Goal: Information Seeking & Learning: Learn about a topic

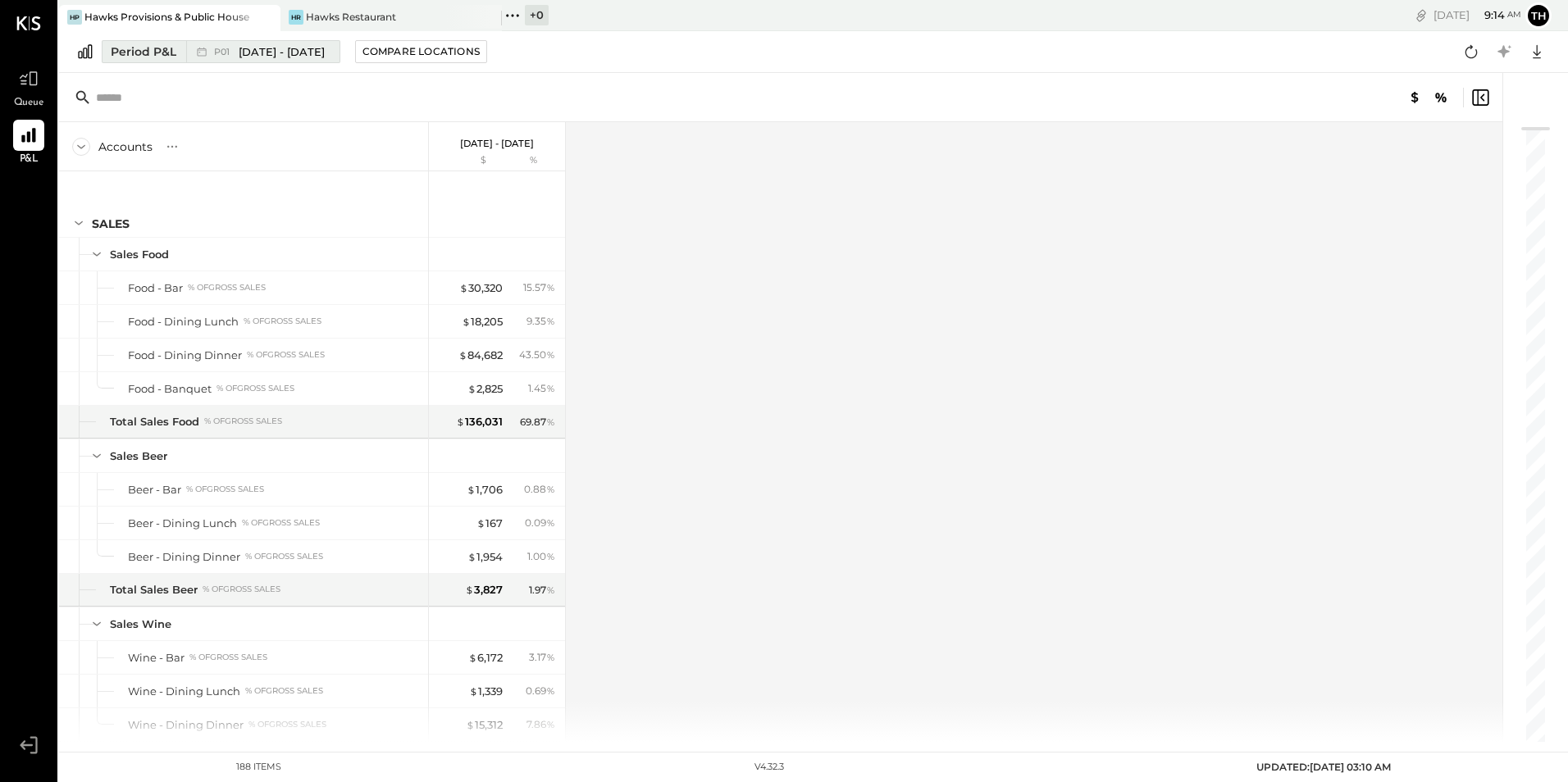
click at [312, 49] on span "[DATE] - [DATE]" at bounding box center [282, 52] width 86 height 16
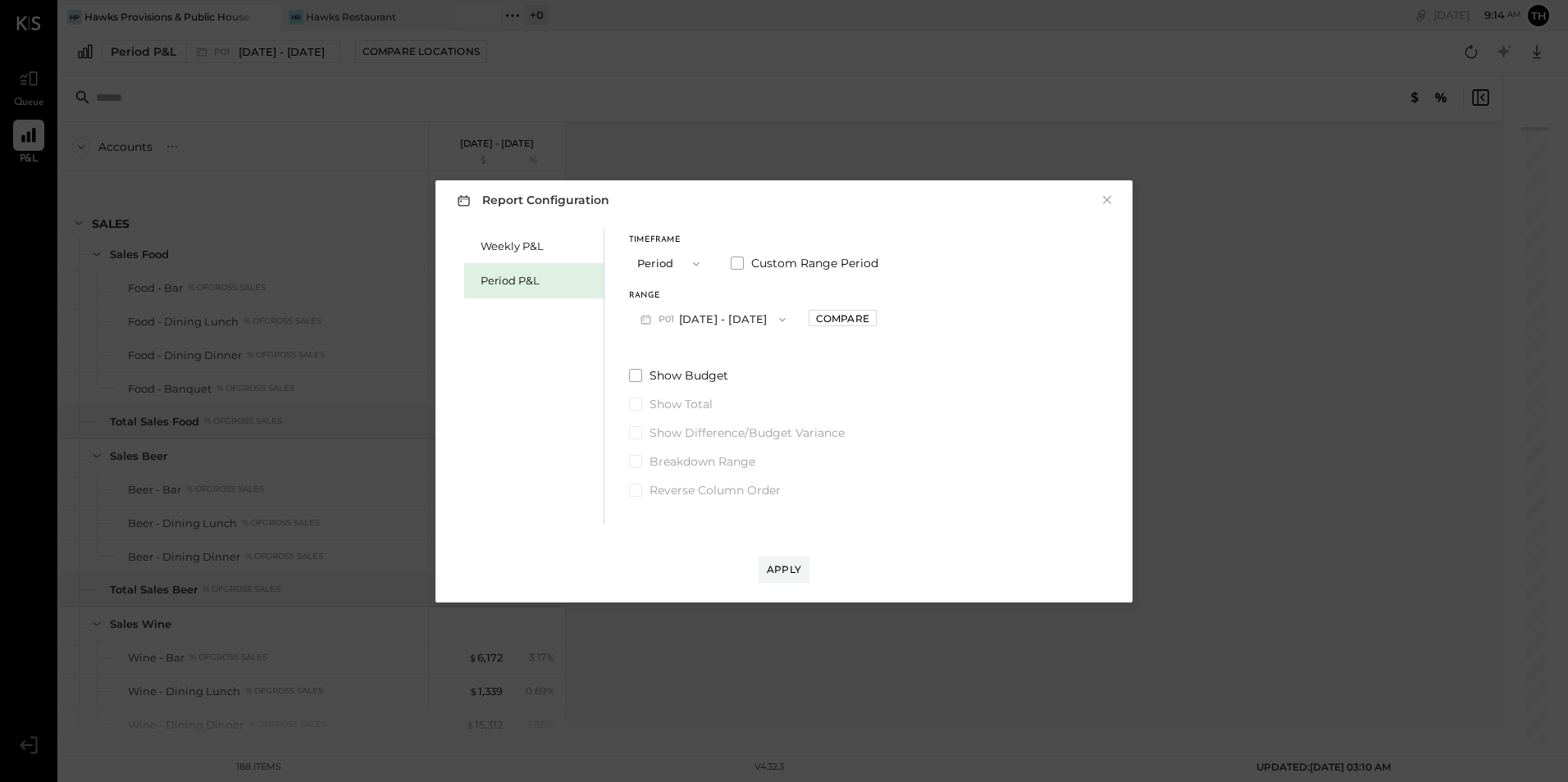
click at [316, 102] on div "Report Configuration × Weekly P&L Period P&L Timeframe Period Custom Range Peri…" at bounding box center [784, 391] width 1568 height 782
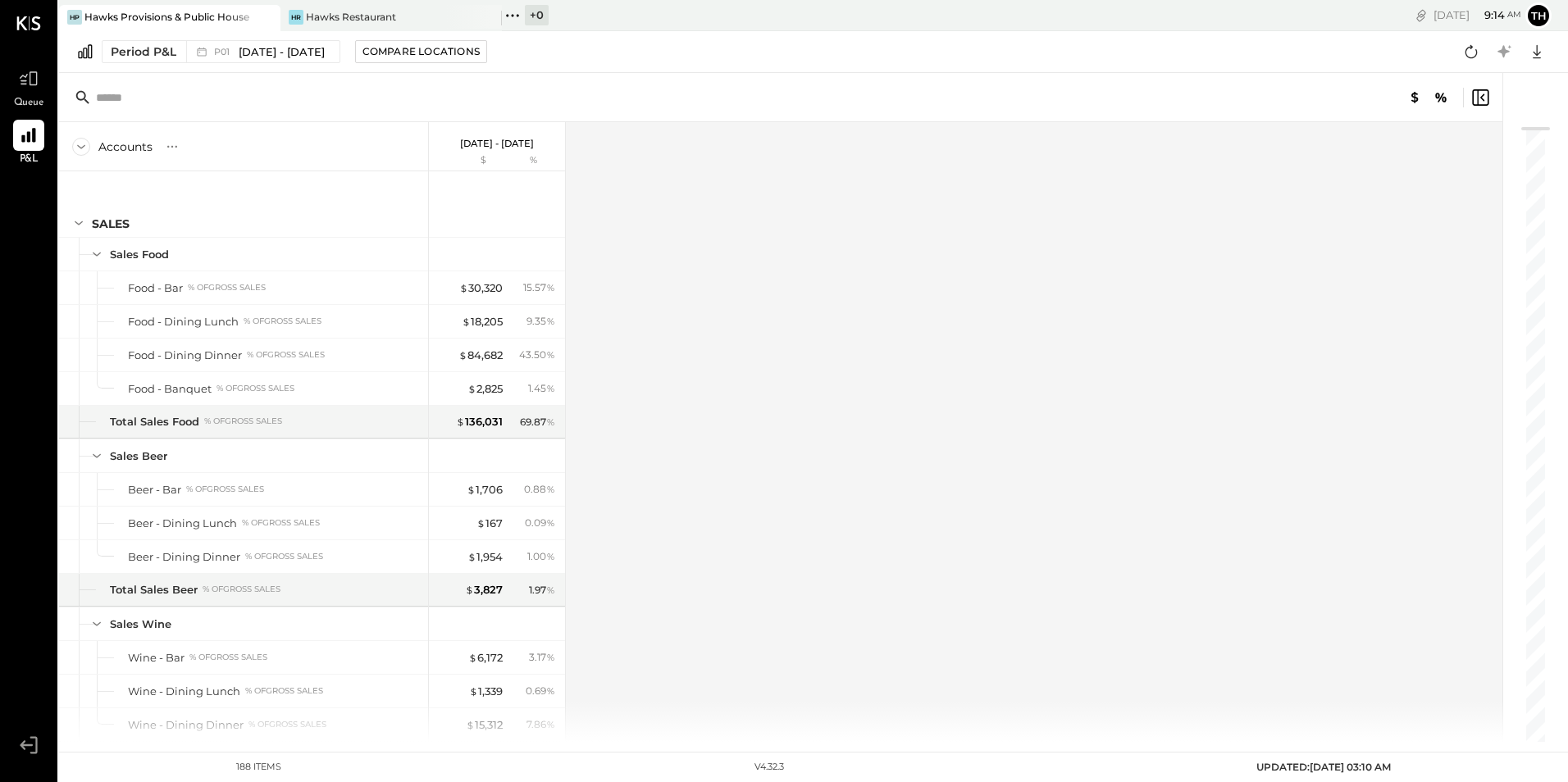
click at [229, 23] on div at bounding box center [252, 17] width 58 height 24
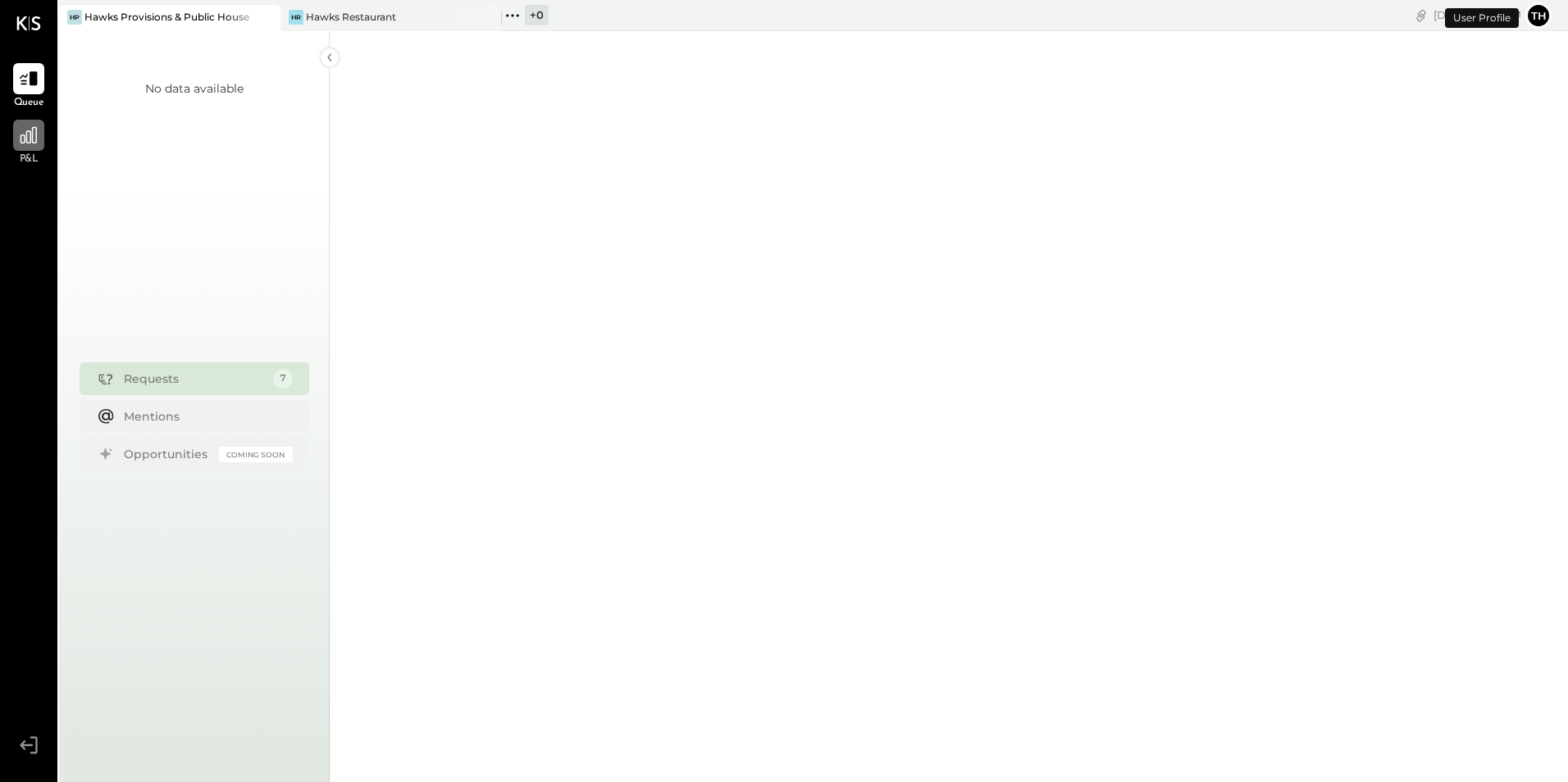
click at [25, 141] on icon at bounding box center [28, 135] width 16 height 16
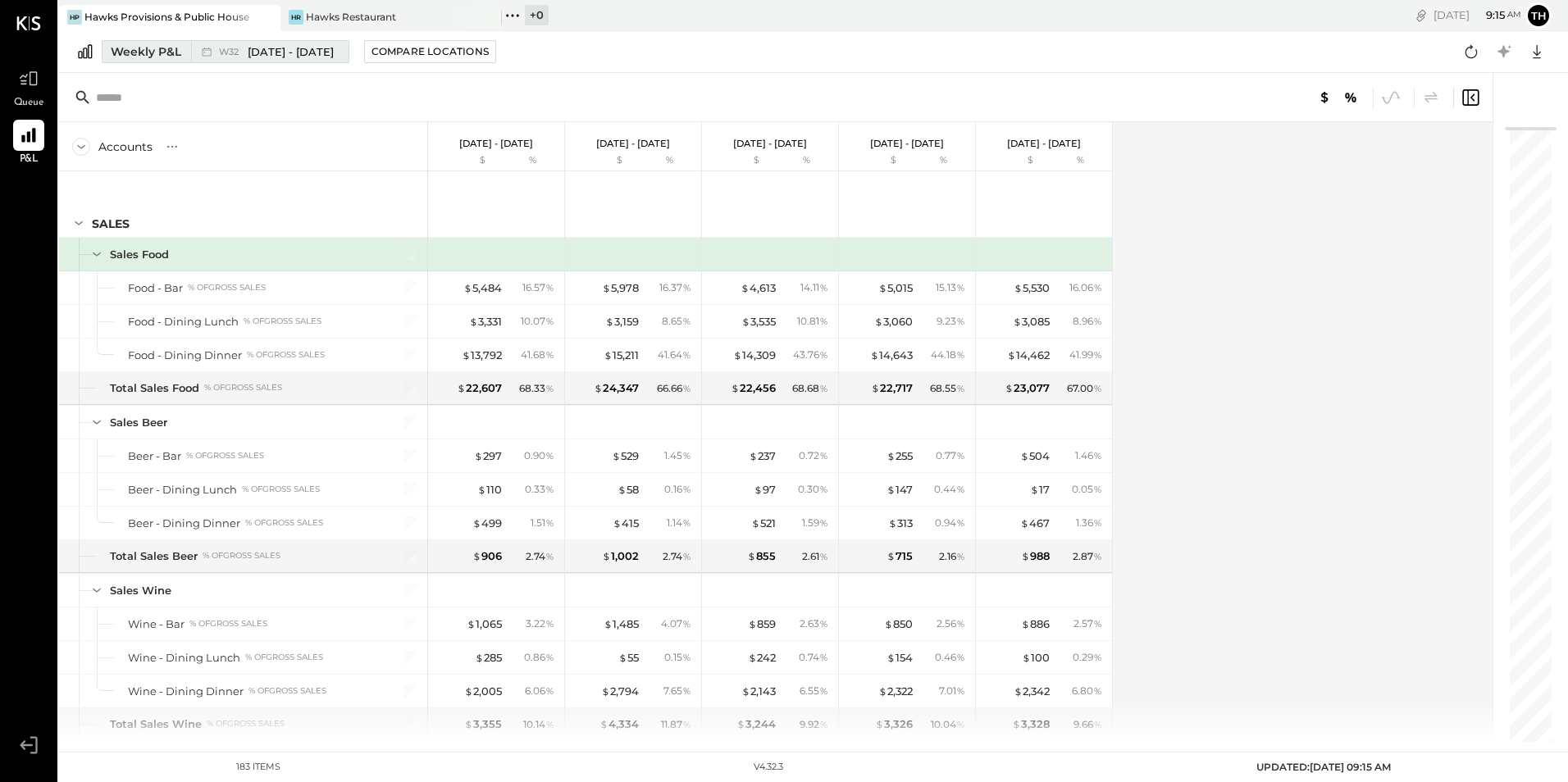
click at [177, 51] on div "Weekly P&L" at bounding box center [146, 51] width 71 height 16
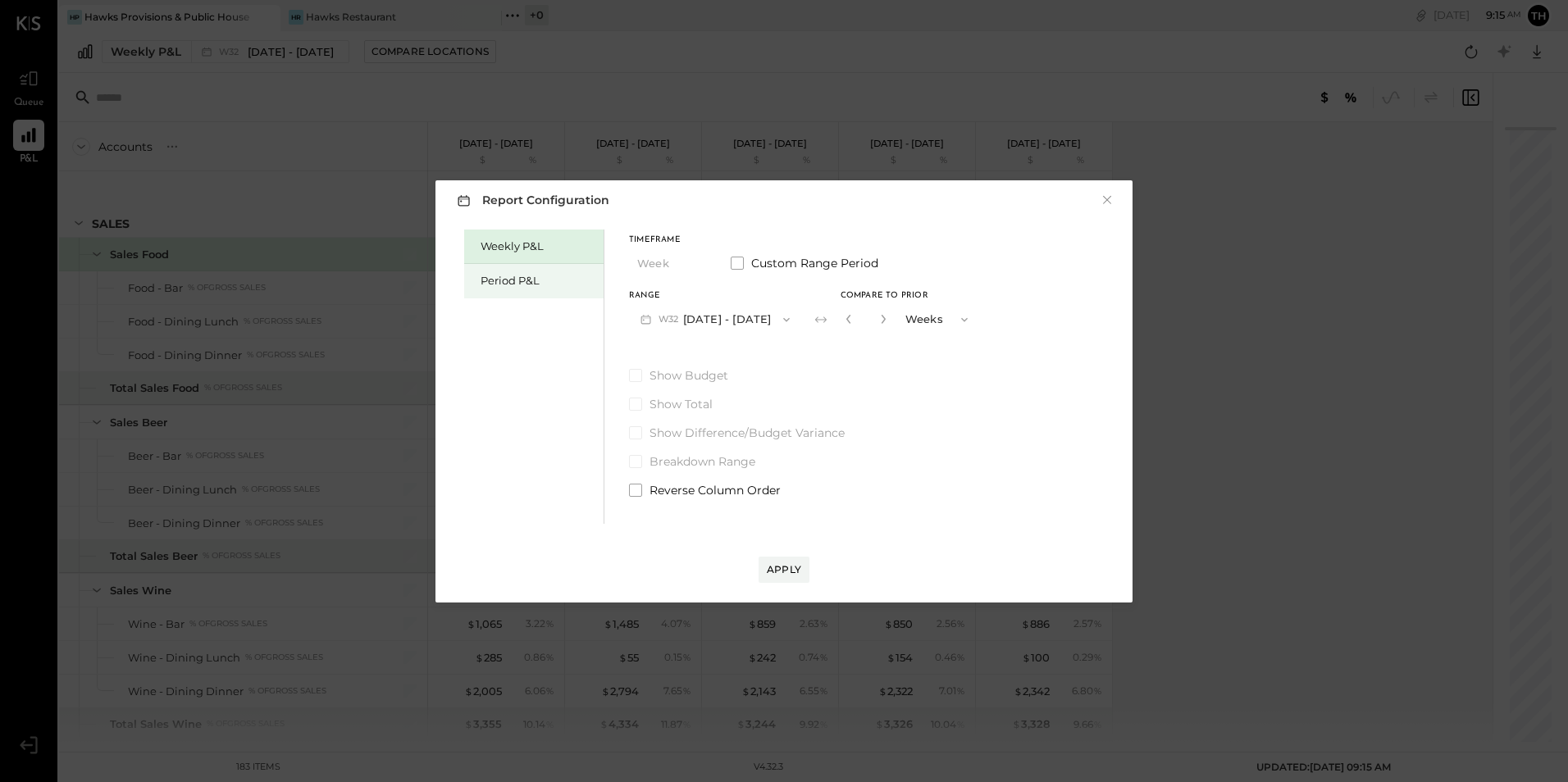
click at [542, 276] on div "Period P&L" at bounding box center [537, 281] width 115 height 16
click at [561, 246] on div "Weekly P&L" at bounding box center [537, 247] width 115 height 16
click at [760, 312] on button "W33 [DATE] - [DATE]" at bounding box center [715, 319] width 172 height 30
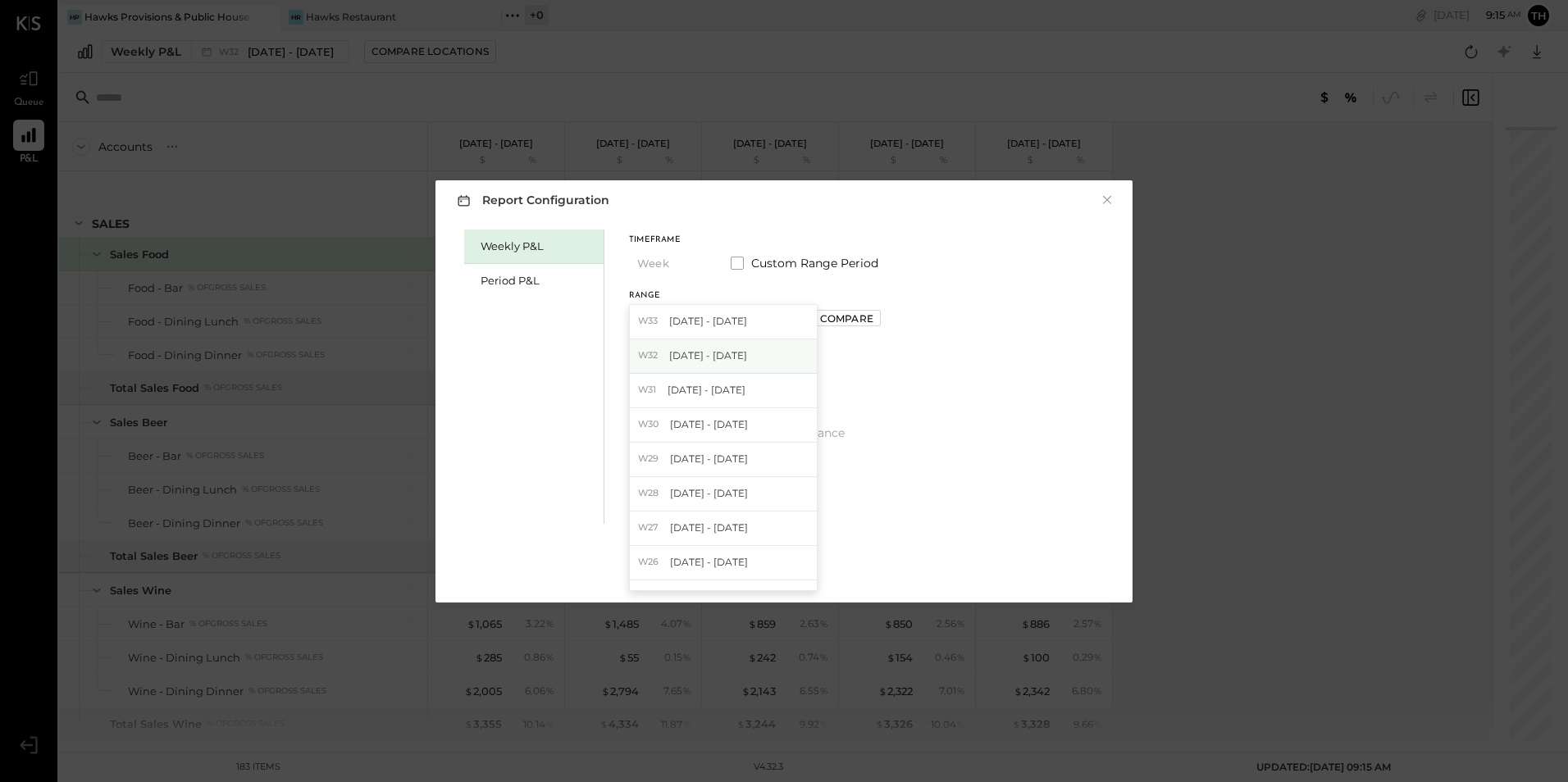
click at [723, 358] on span "[DATE] - [DATE]" at bounding box center [708, 355] width 78 height 14
click at [787, 560] on button "Apply" at bounding box center [783, 569] width 51 height 26
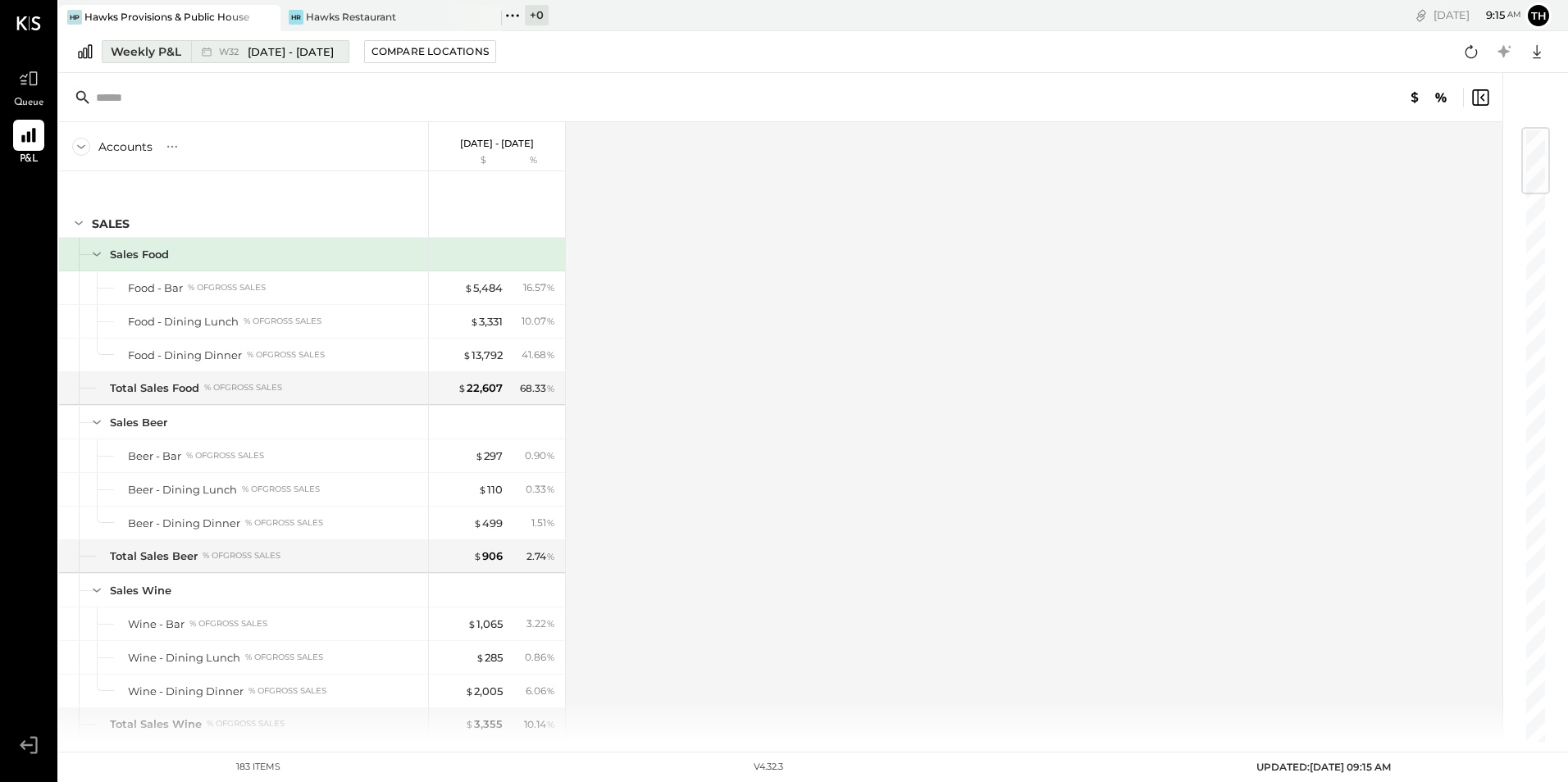
click at [168, 55] on div "Weekly P&L" at bounding box center [146, 51] width 71 height 16
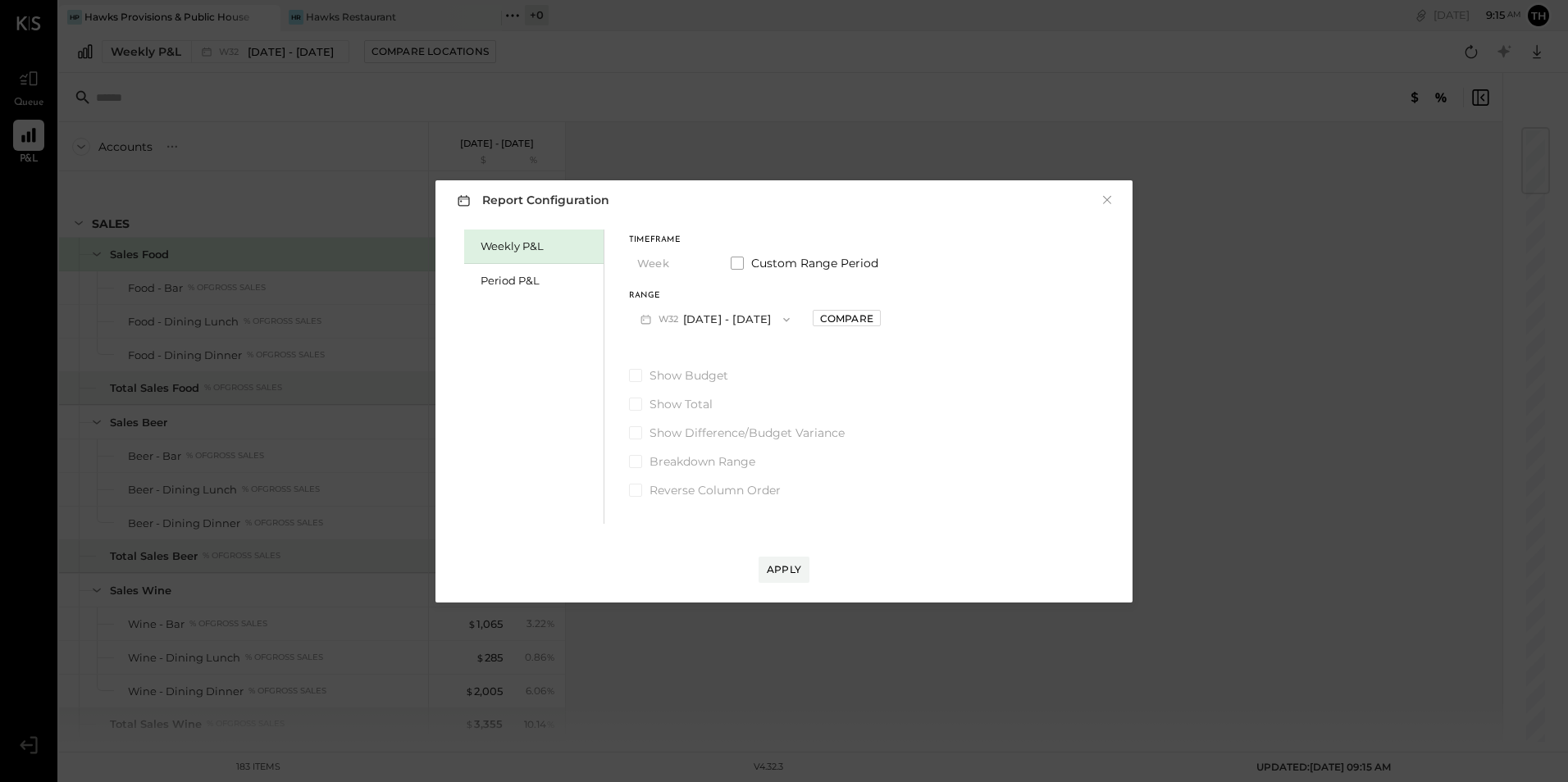
click at [729, 268] on div "Timeframe Week Custom Range Period" at bounding box center [755, 257] width 252 height 42
click at [737, 265] on span at bounding box center [737, 263] width 13 height 13
click at [739, 319] on button "W32 [DATE] - [DATE]" at bounding box center [715, 319] width 172 height 30
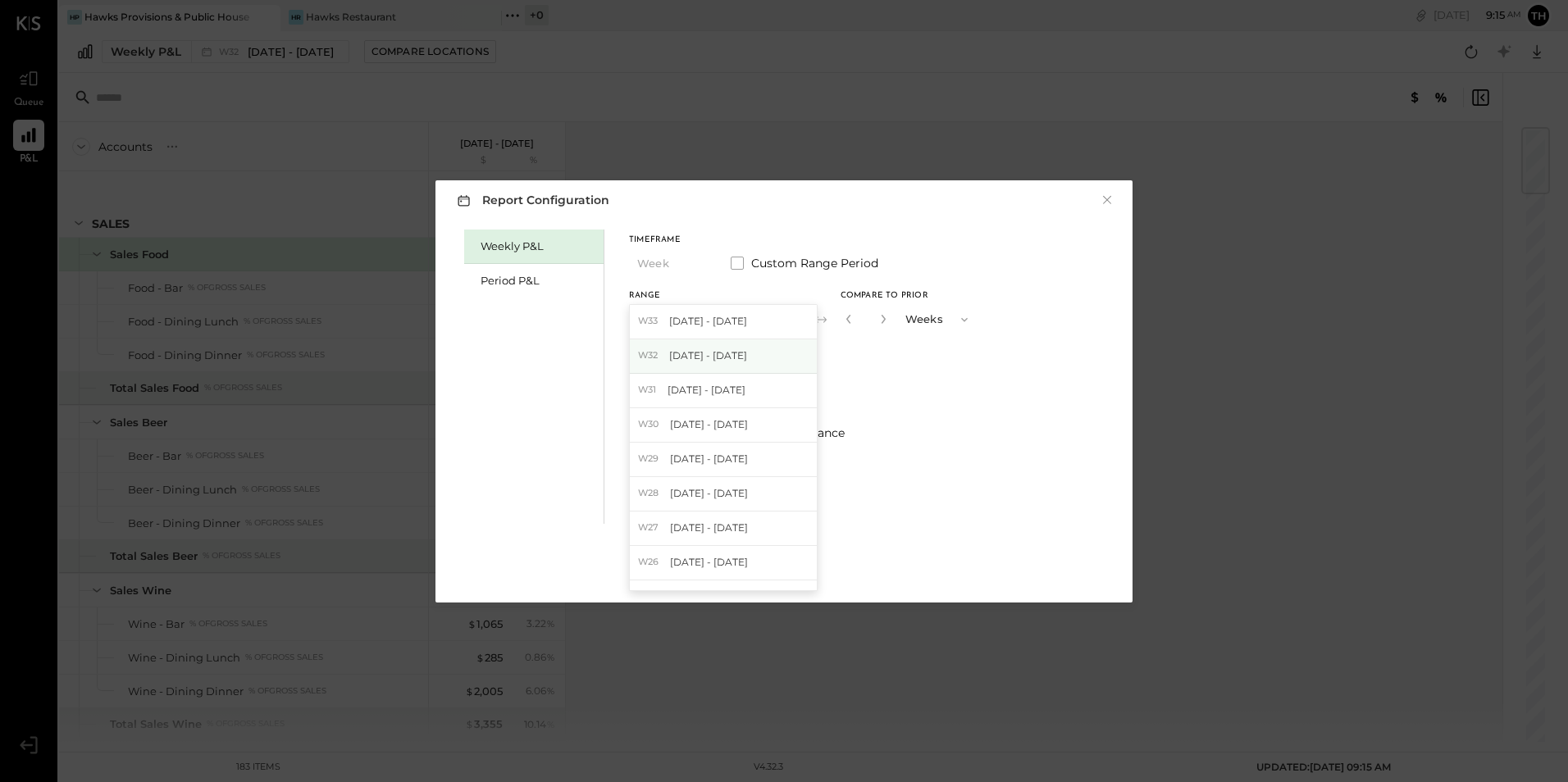
click at [739, 350] on span "[DATE] - [DATE]" at bounding box center [708, 355] width 78 height 14
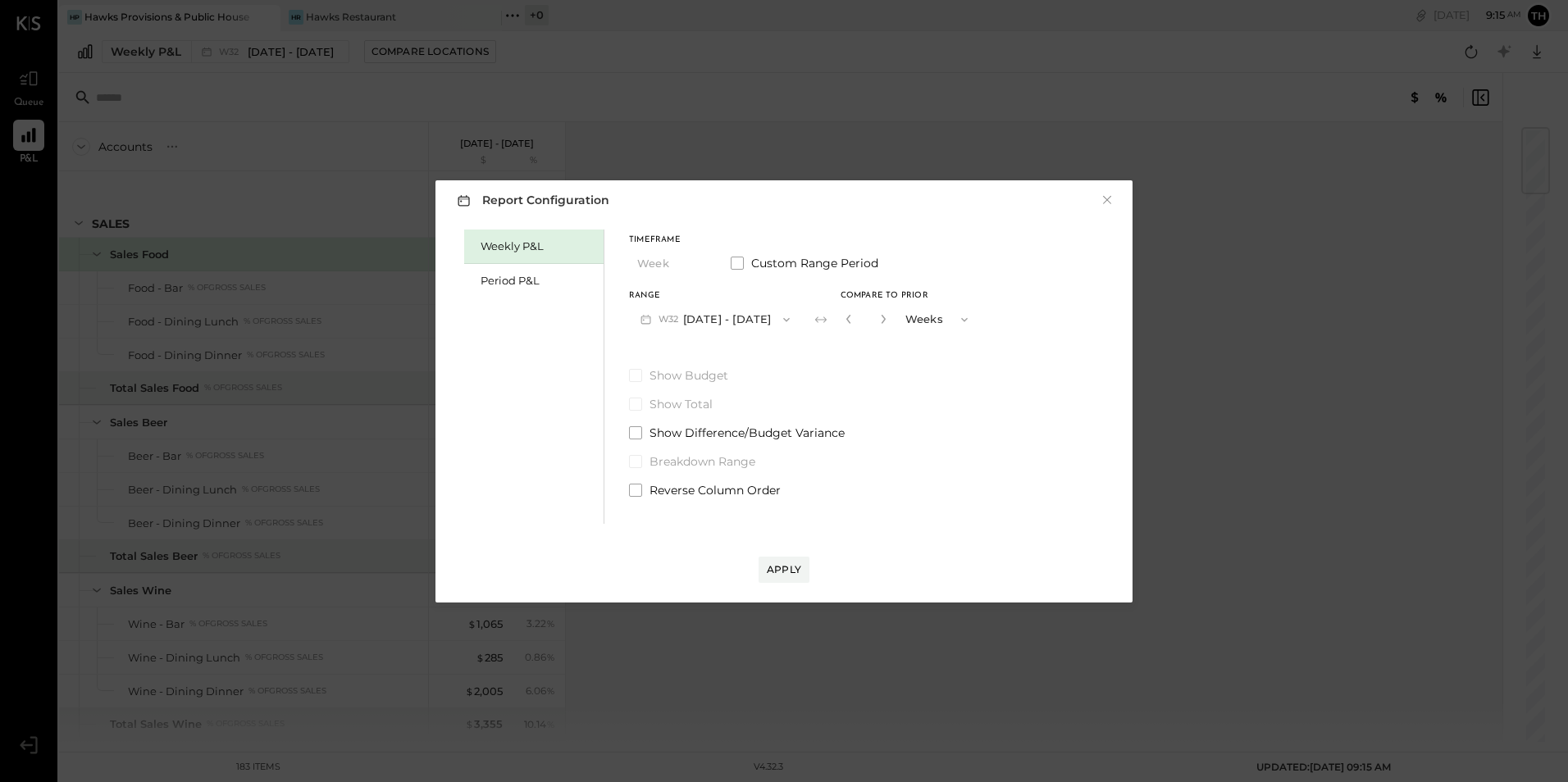
click at [737, 316] on button "W32 [DATE] - [DATE]" at bounding box center [715, 319] width 172 height 30
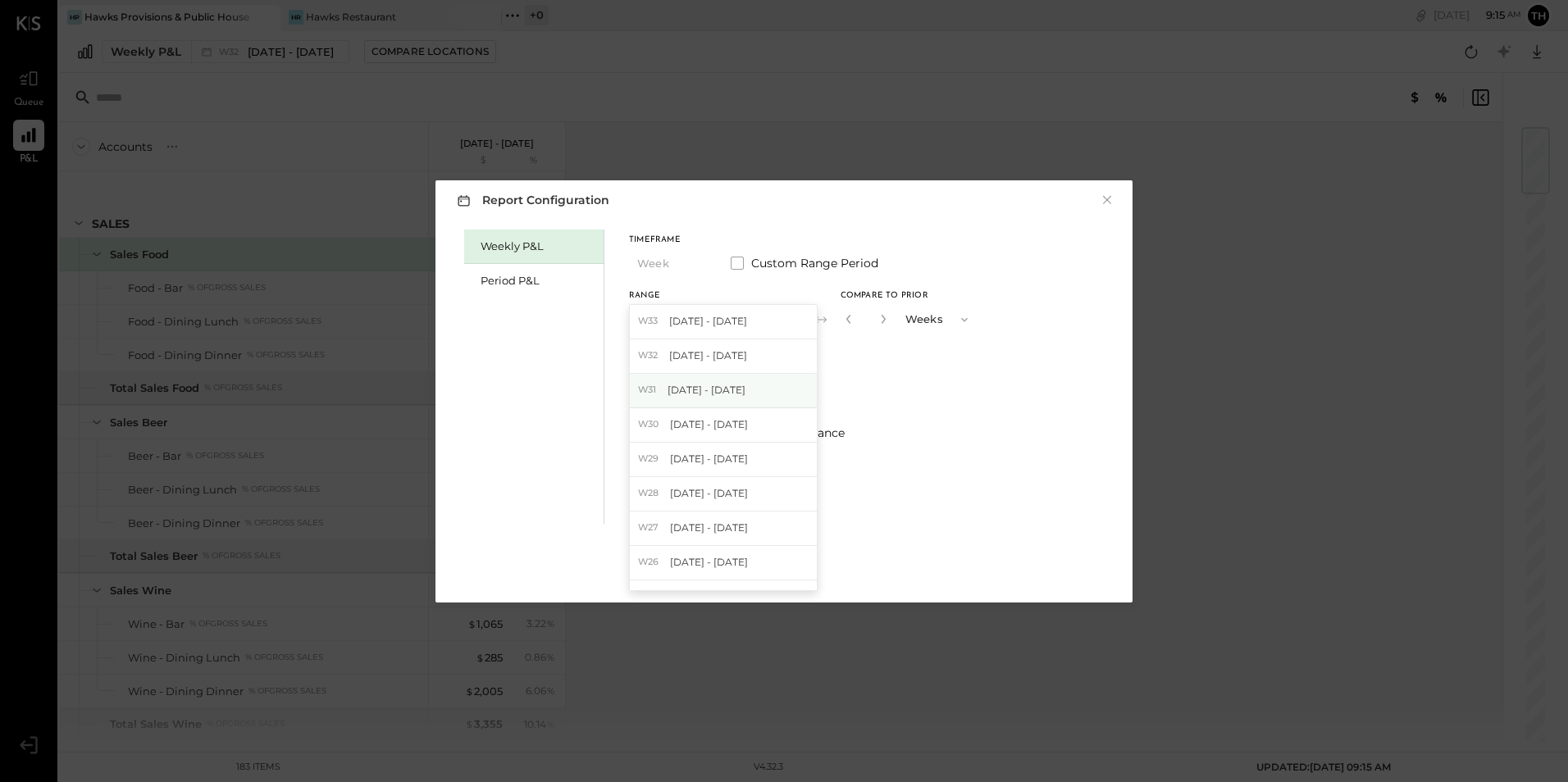
click at [722, 382] on div "W31 [DATE] - [DATE]" at bounding box center [723, 391] width 187 height 34
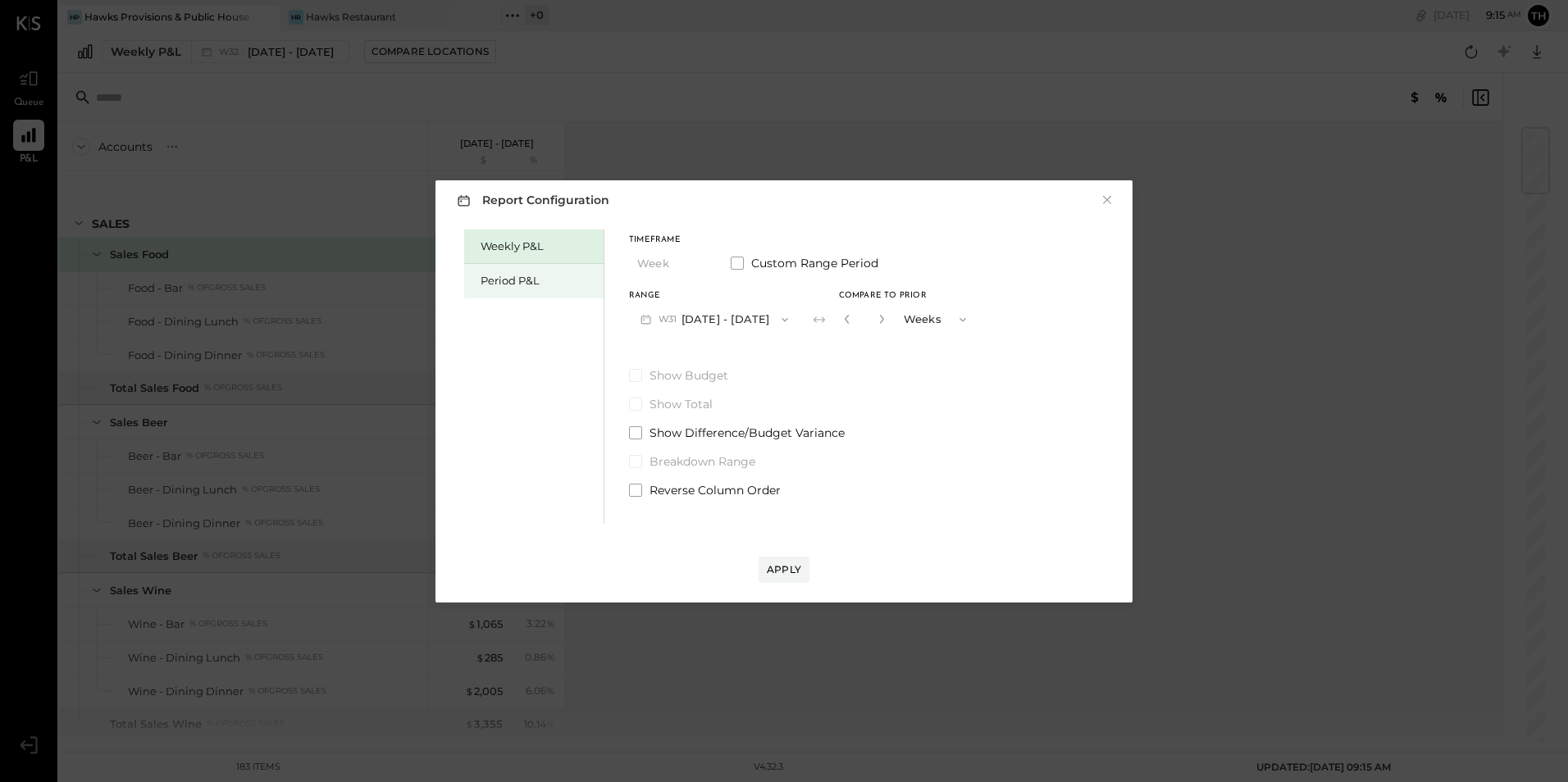
click at [556, 269] on div "Period P&L" at bounding box center [534, 281] width 140 height 34
click at [555, 257] on div "Weekly P&L" at bounding box center [534, 247] width 140 height 34
click at [554, 285] on div "Period P&L" at bounding box center [537, 281] width 115 height 16
click at [680, 381] on span "Show Budget" at bounding box center [688, 375] width 78 height 16
click at [680, 381] on span "Show Budget" at bounding box center [690, 375] width 82 height 16
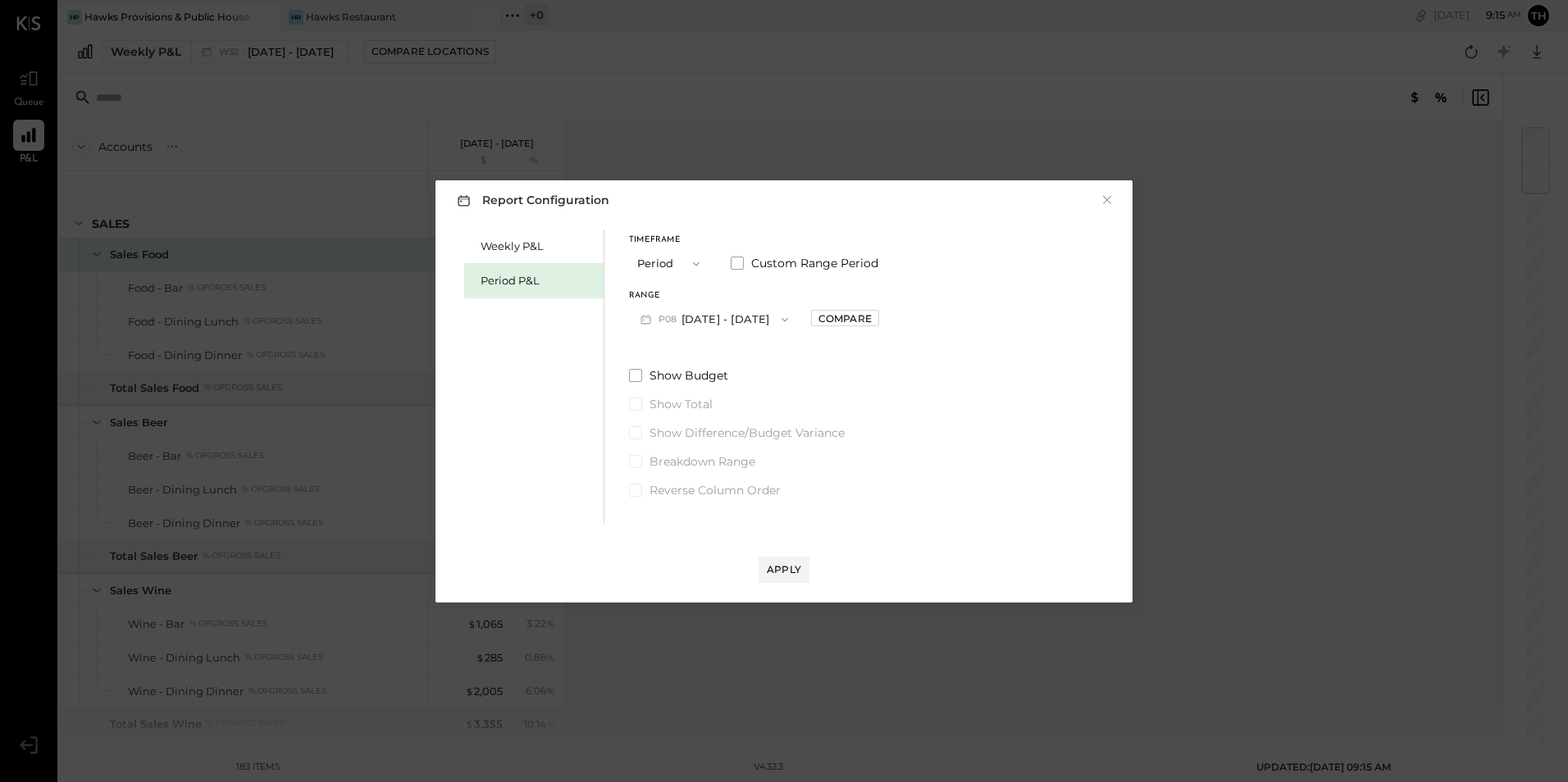
click at [557, 226] on div "Weekly P&L Period P&L Timeframe Period Custom Range Period Range P08 [DATE] - […" at bounding box center [784, 374] width 664 height 298
click at [555, 247] on div "Weekly P&L" at bounding box center [537, 247] width 115 height 16
click at [729, 316] on button "W33 [DATE] - [DATE]" at bounding box center [715, 319] width 172 height 30
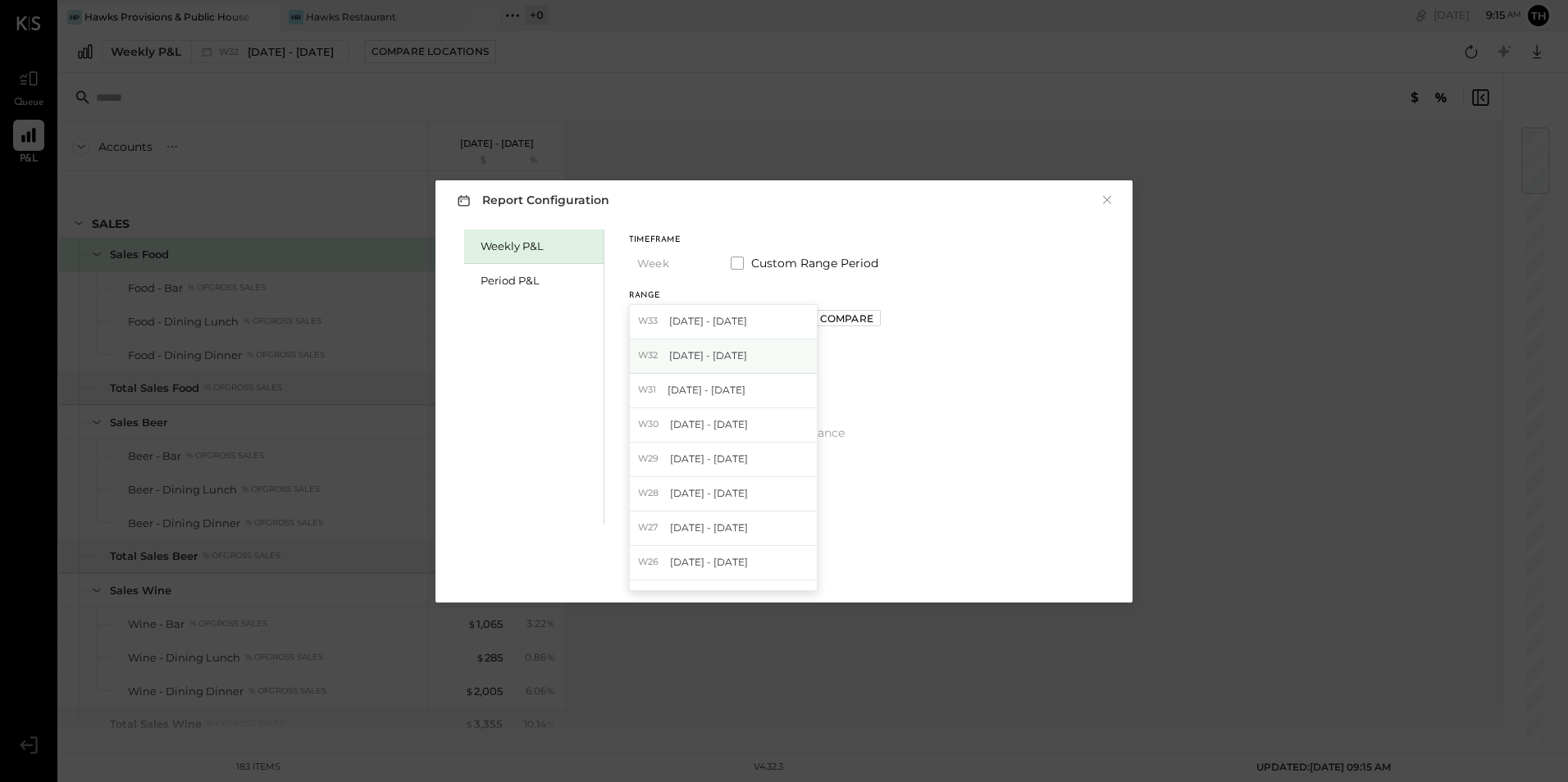
click at [727, 348] on span "[DATE] - [DATE]" at bounding box center [708, 355] width 78 height 14
click at [786, 567] on div "Apply" at bounding box center [784, 569] width 34 height 14
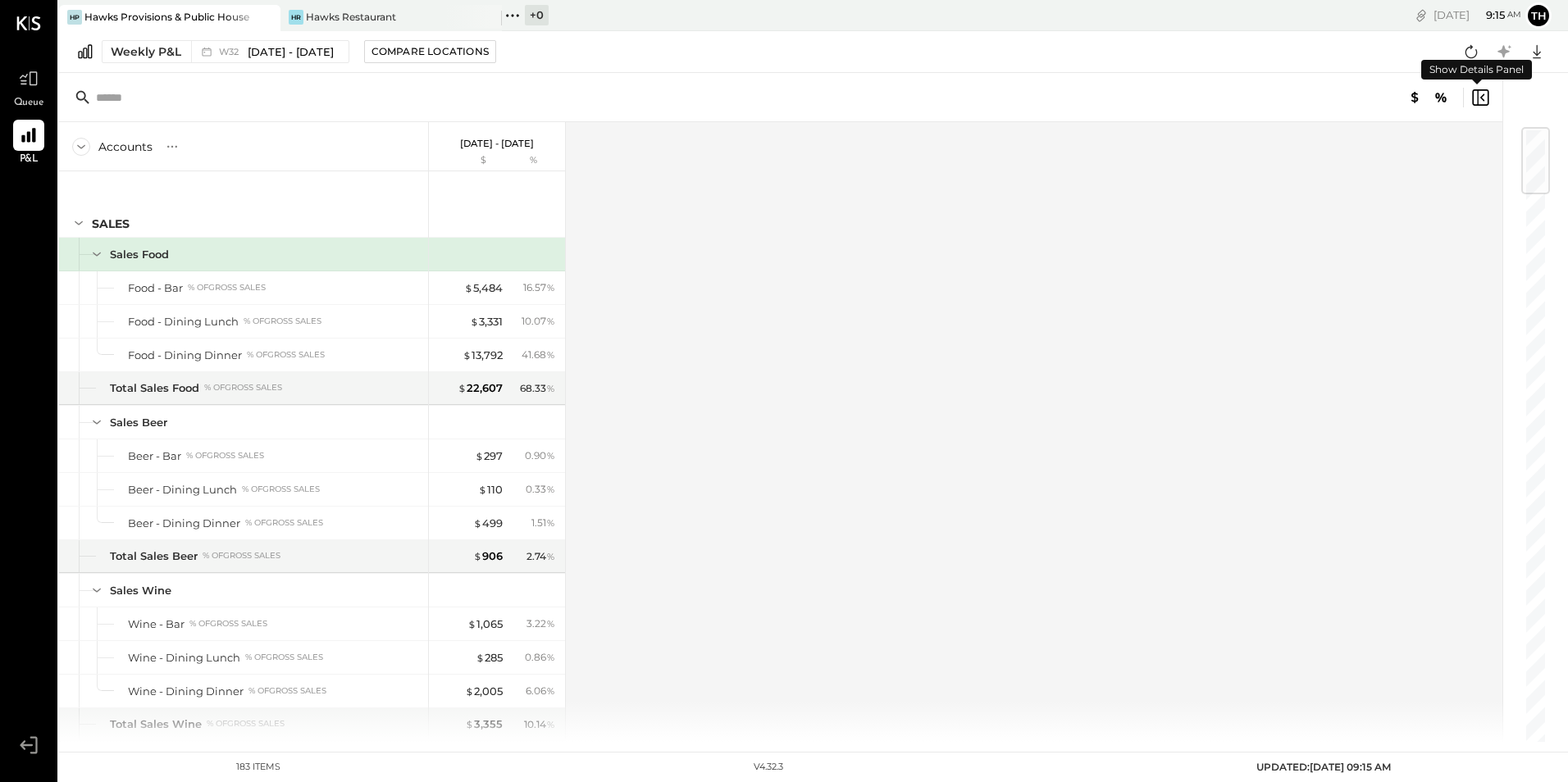
click at [1483, 95] on icon at bounding box center [1482, 97] width 4 height 8
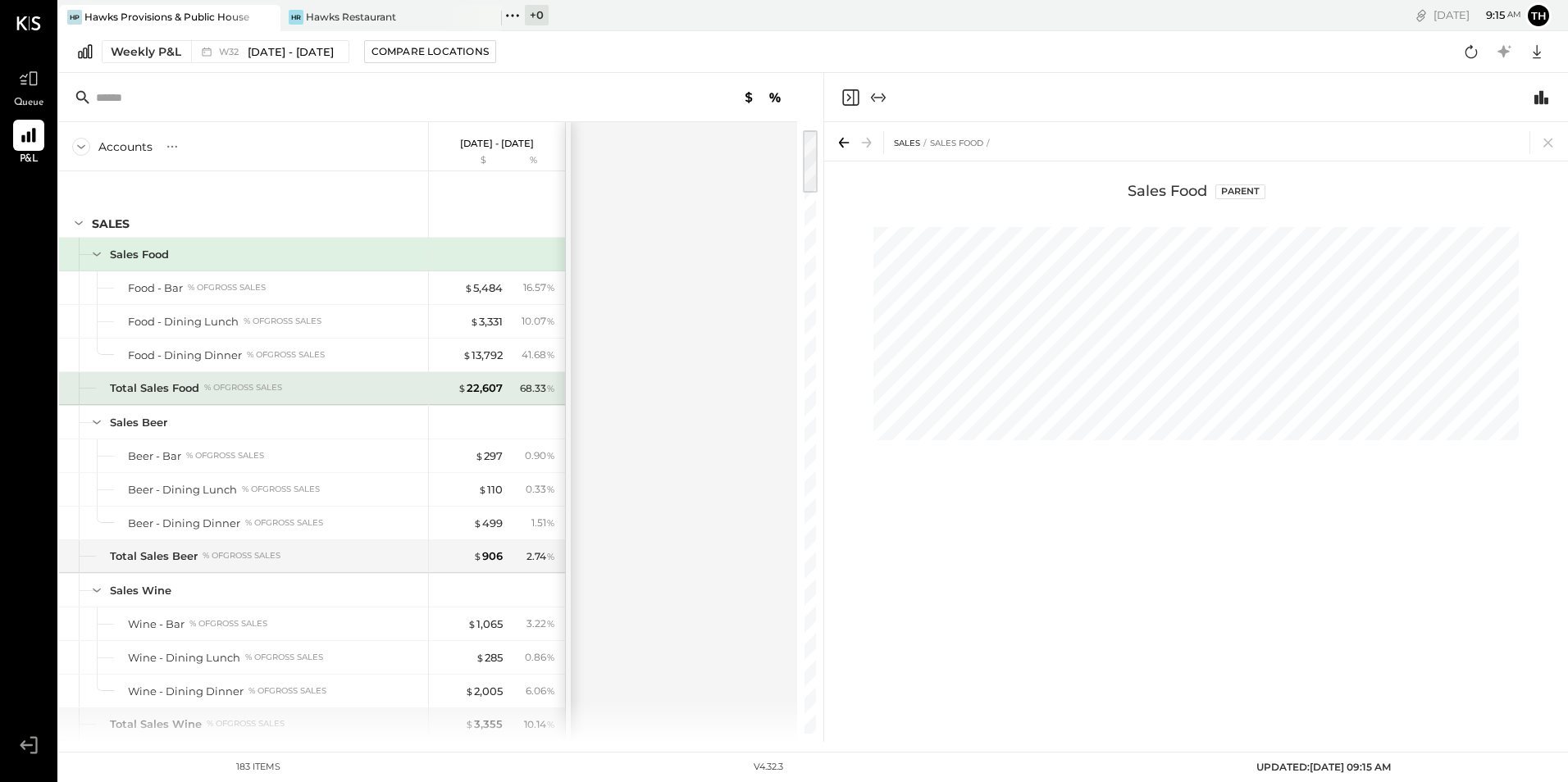
click at [237, 399] on div "Total Sales Food % of GROSS SALES" at bounding box center [243, 389] width 369 height 33
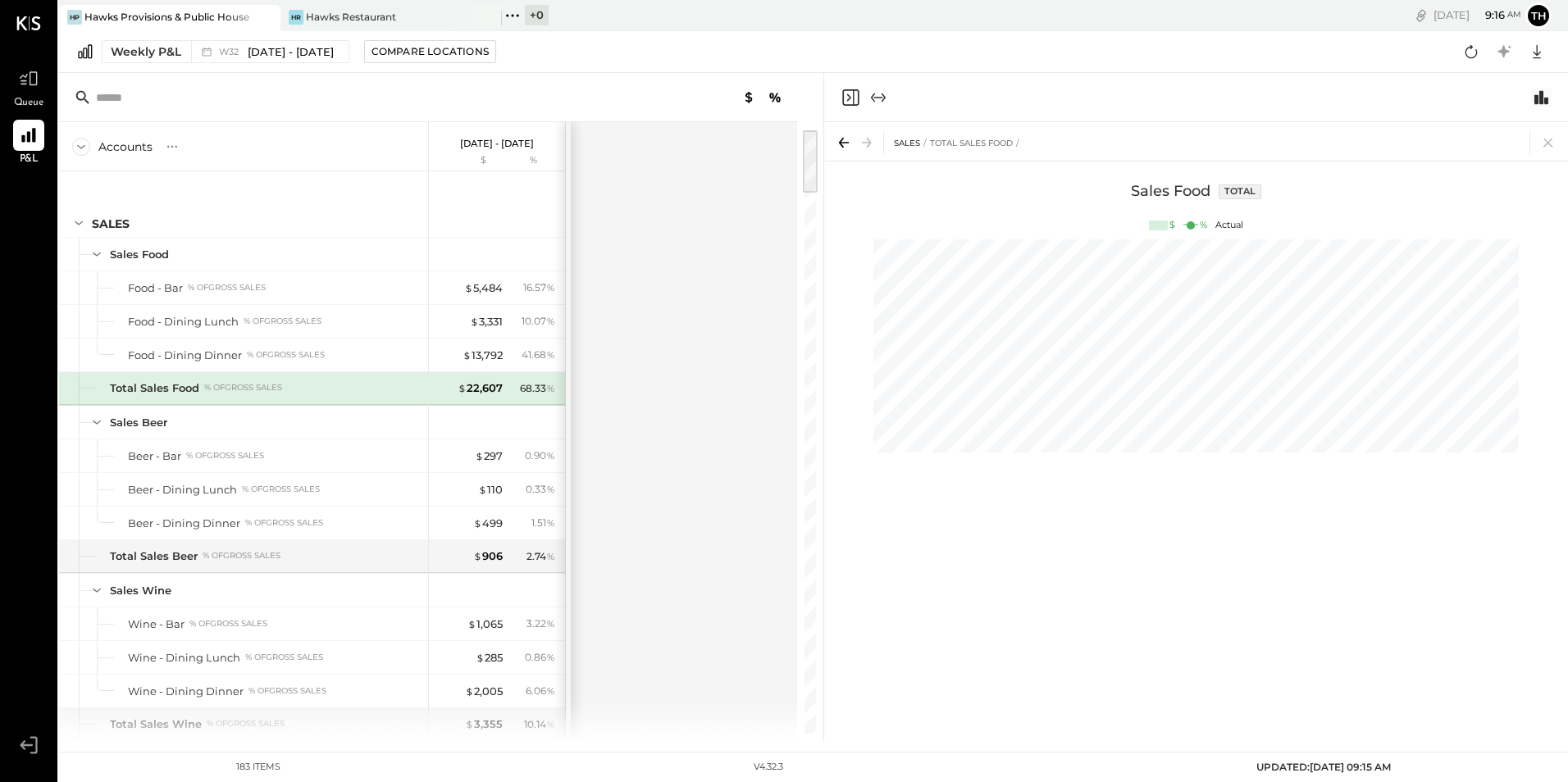
click at [1546, 99] on icon "Switch to Chart module" at bounding box center [1541, 97] width 14 height 14
click at [1551, 146] on icon at bounding box center [1547, 143] width 9 height 9
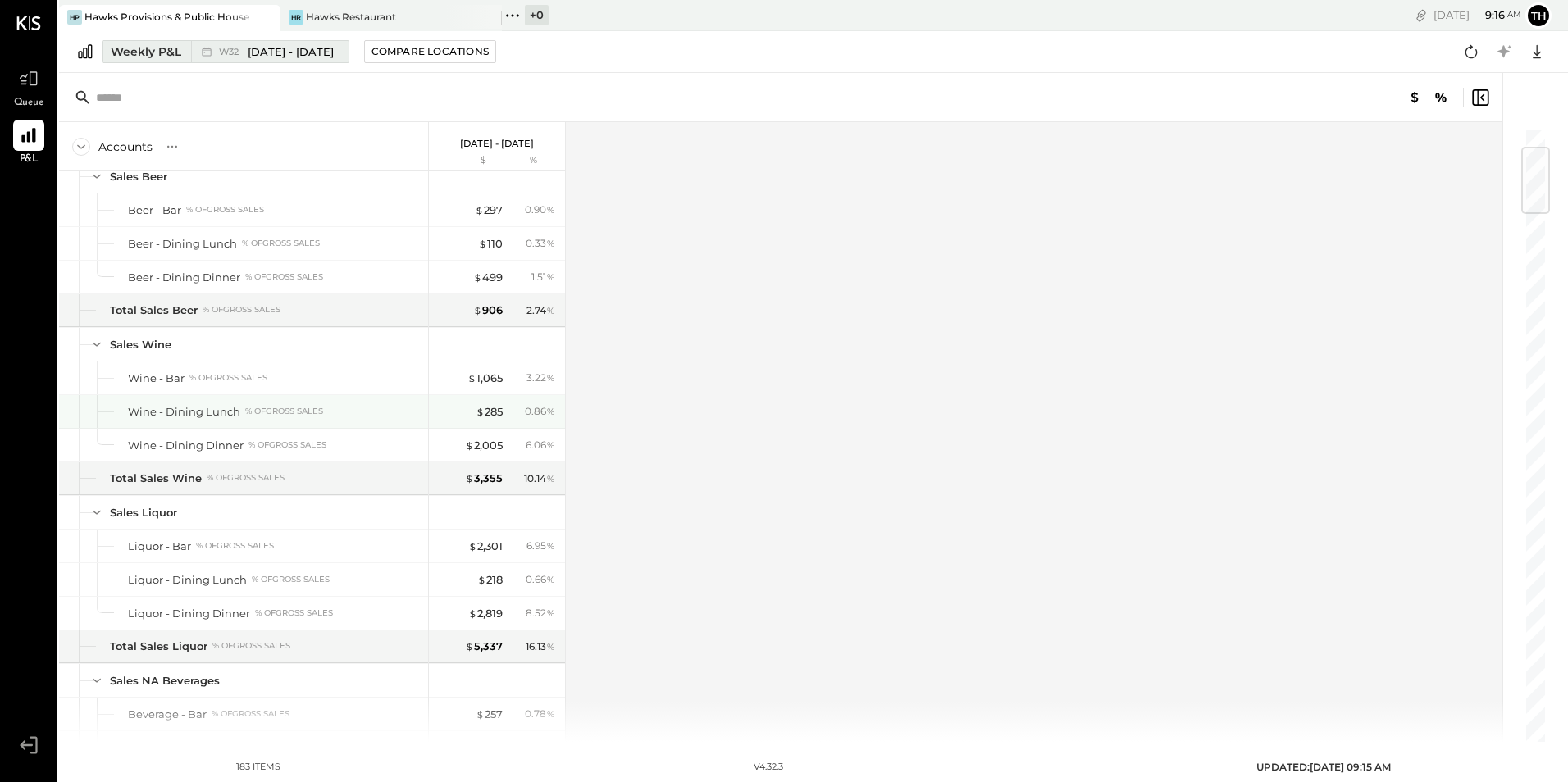
scroll to position [164, 0]
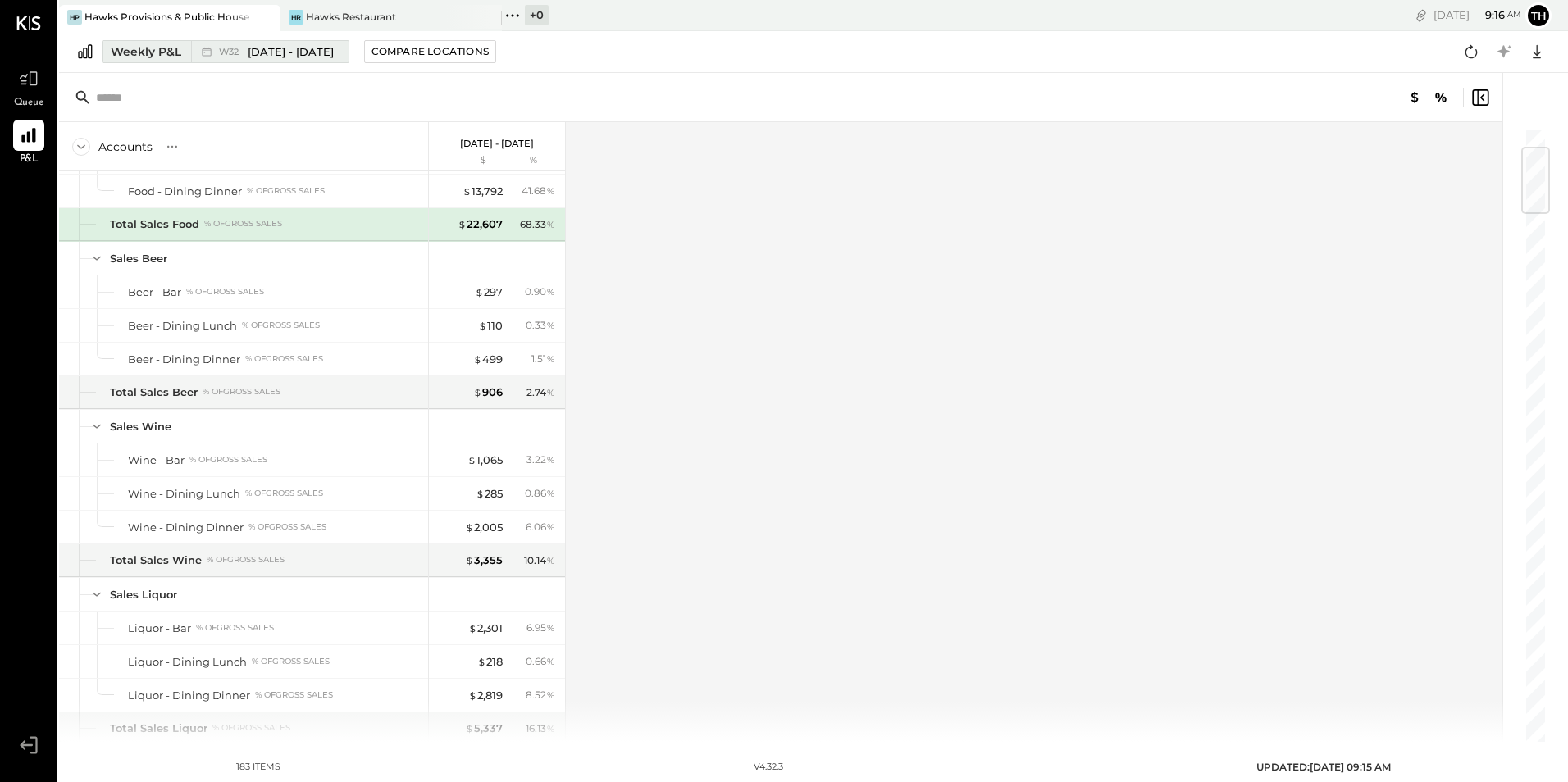
click at [225, 54] on span "W32" at bounding box center [231, 52] width 25 height 9
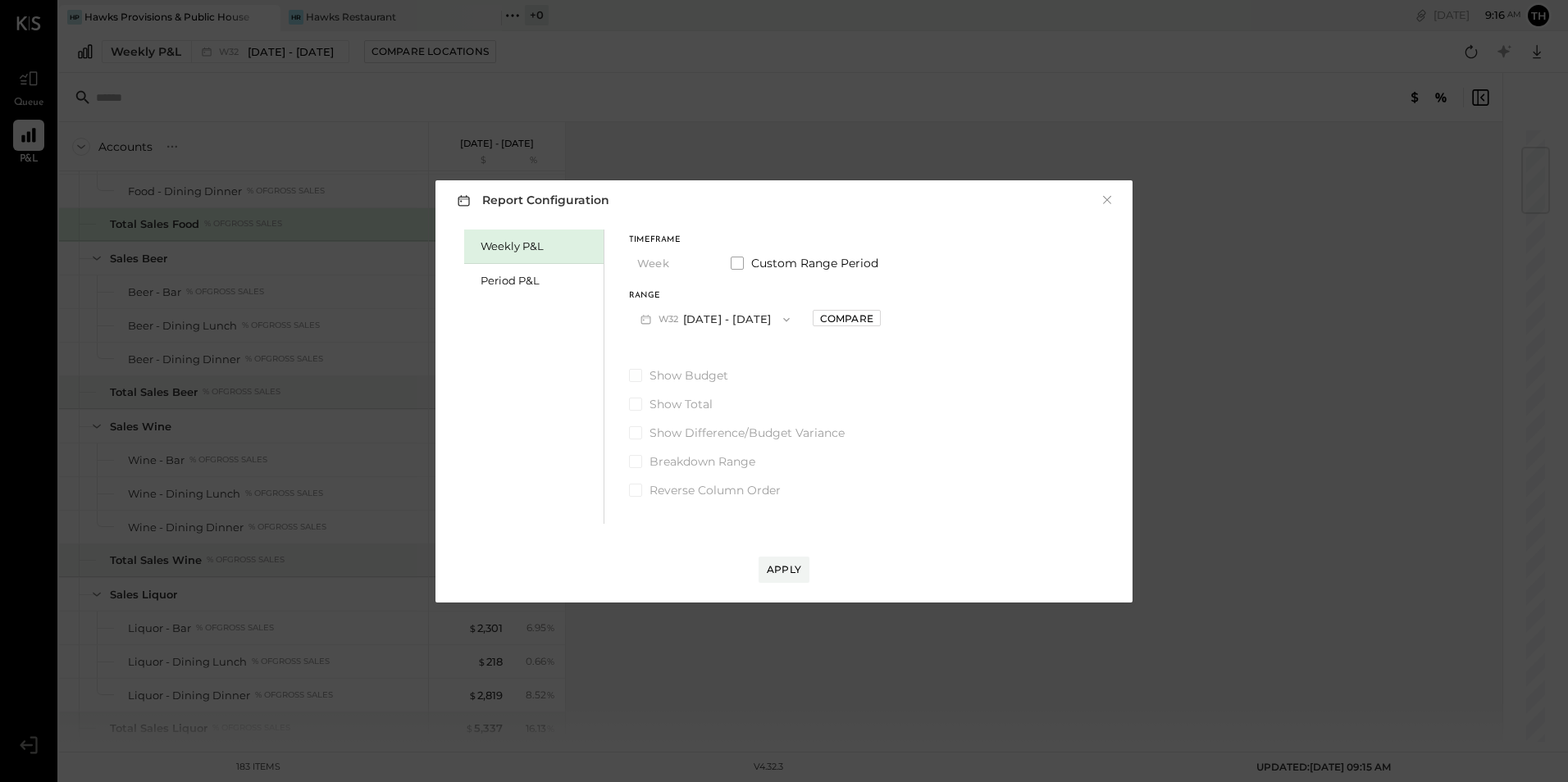
click at [668, 375] on span "Show Budget" at bounding box center [688, 375] width 78 height 16
click at [585, 287] on div "Period P&L" at bounding box center [537, 281] width 115 height 16
click at [654, 259] on button "Period" at bounding box center [669, 263] width 82 height 30
click at [647, 316] on span "YTD" at bounding box center [649, 322] width 16 height 10
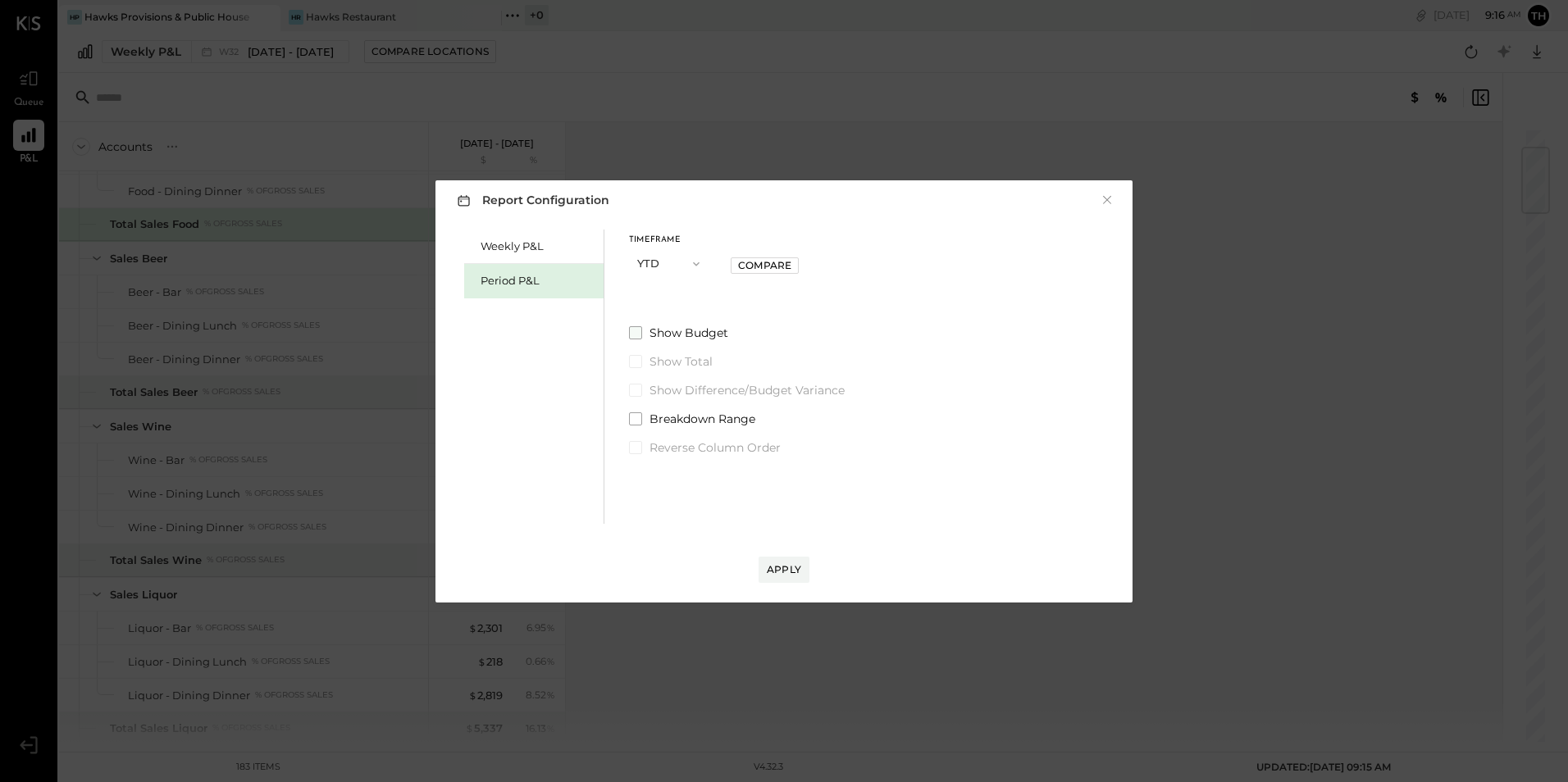
click at [680, 329] on span "Show Budget" at bounding box center [688, 332] width 78 height 16
click at [776, 394] on span "Show Difference/Budget Variance" at bounding box center [747, 390] width 195 height 16
click at [781, 566] on div "Apply" at bounding box center [784, 569] width 34 height 14
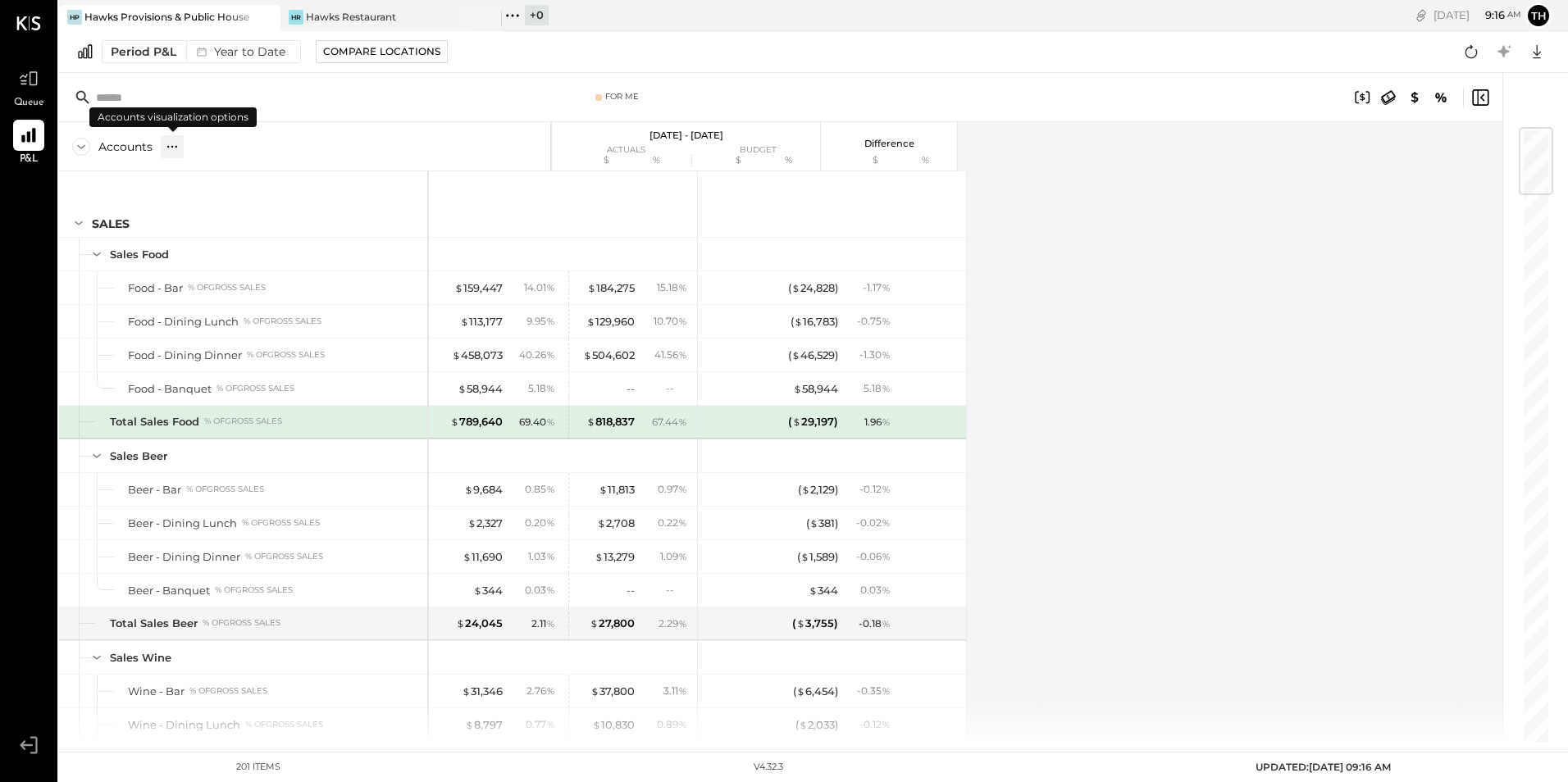
click at [166, 155] on div at bounding box center [172, 147] width 23 height 23
click at [206, 145] on div "GL" at bounding box center [205, 147] width 16 height 14
click at [1261, 346] on div "Accounts S % GL [DATE] - [DATE] actuals budget $ % $ % Difference $ % SALES Sal…" at bounding box center [781, 432] width 1446 height 620
click at [201, 140] on div "GL" at bounding box center [205, 147] width 18 height 23
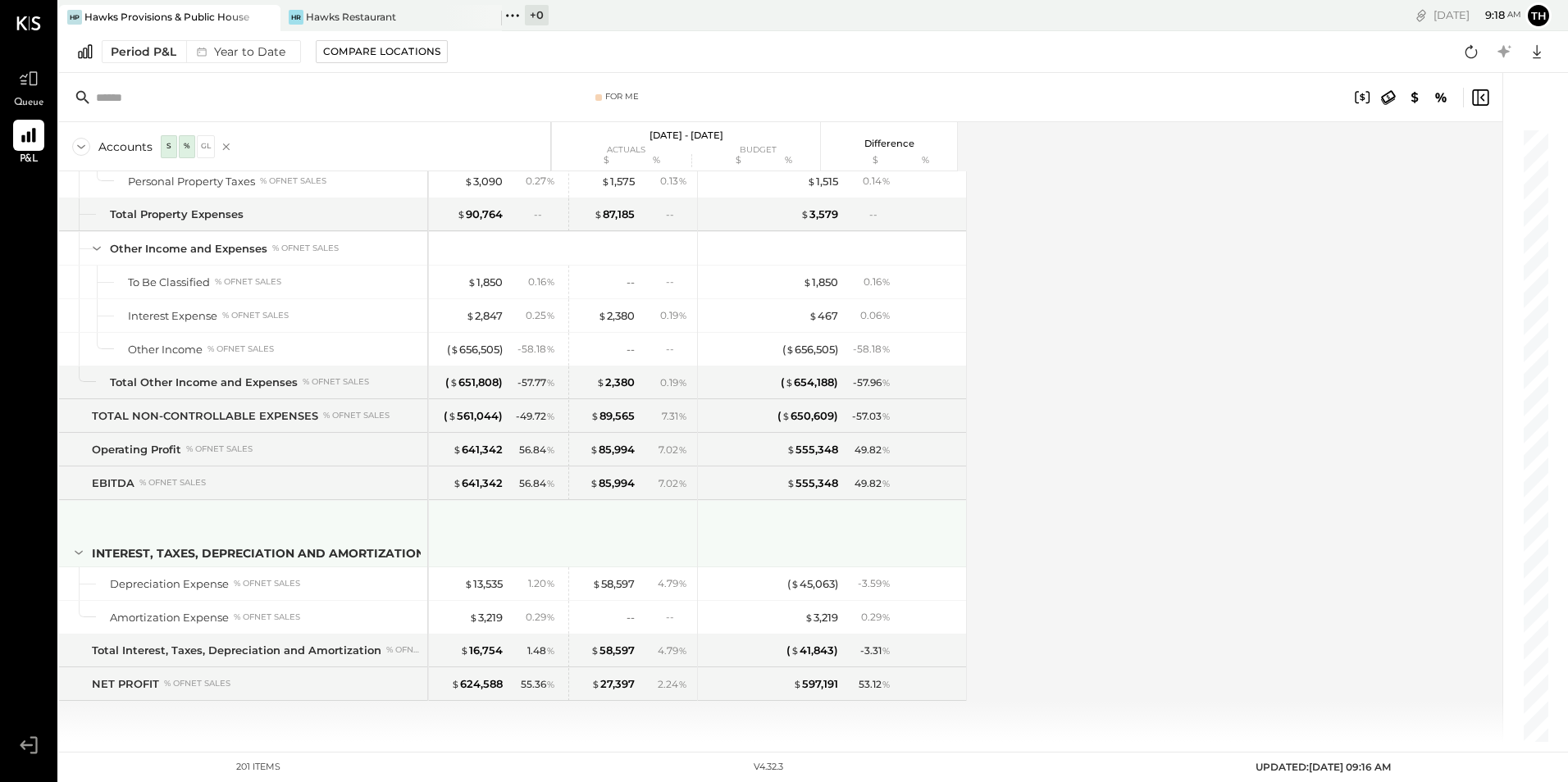
scroll to position [5546, 0]
